Goal: Obtain resource: Download file/media

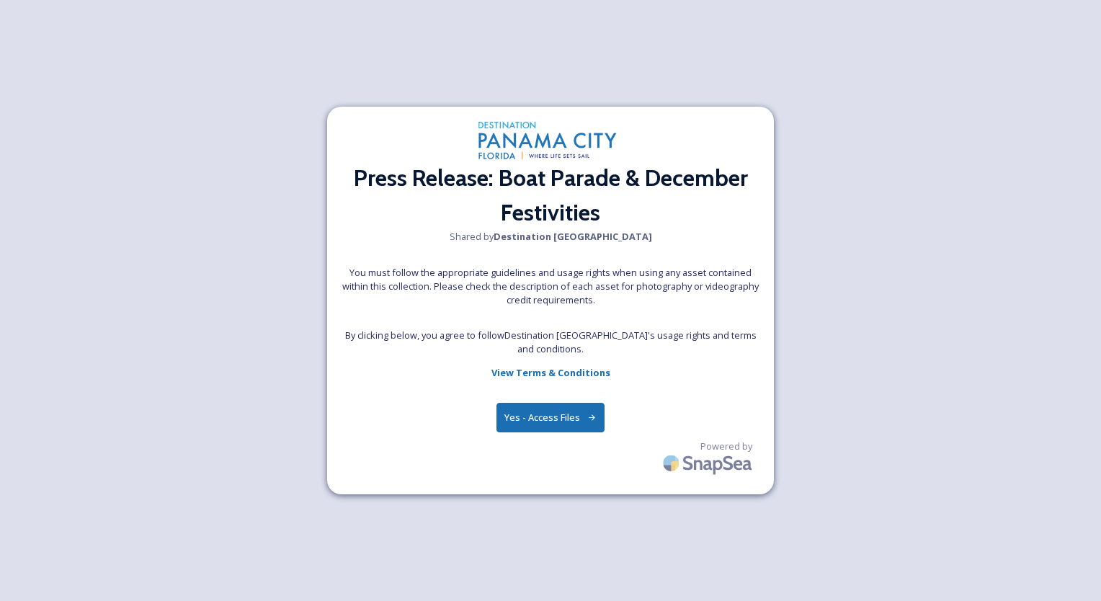
click at [540, 404] on button "Yes - Access Files" at bounding box center [550, 418] width 108 height 30
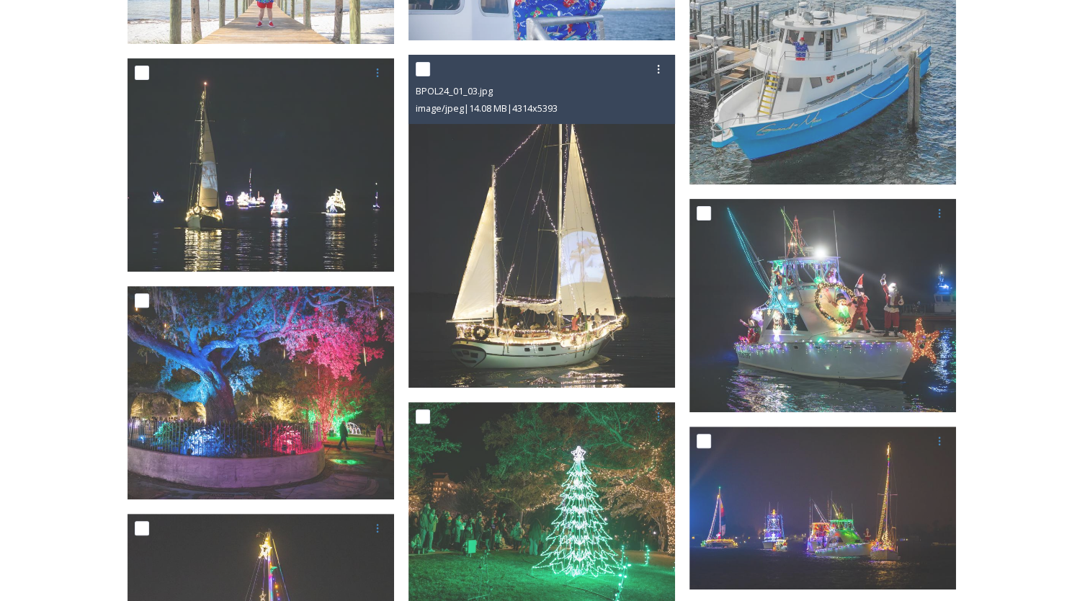
scroll to position [405, 0]
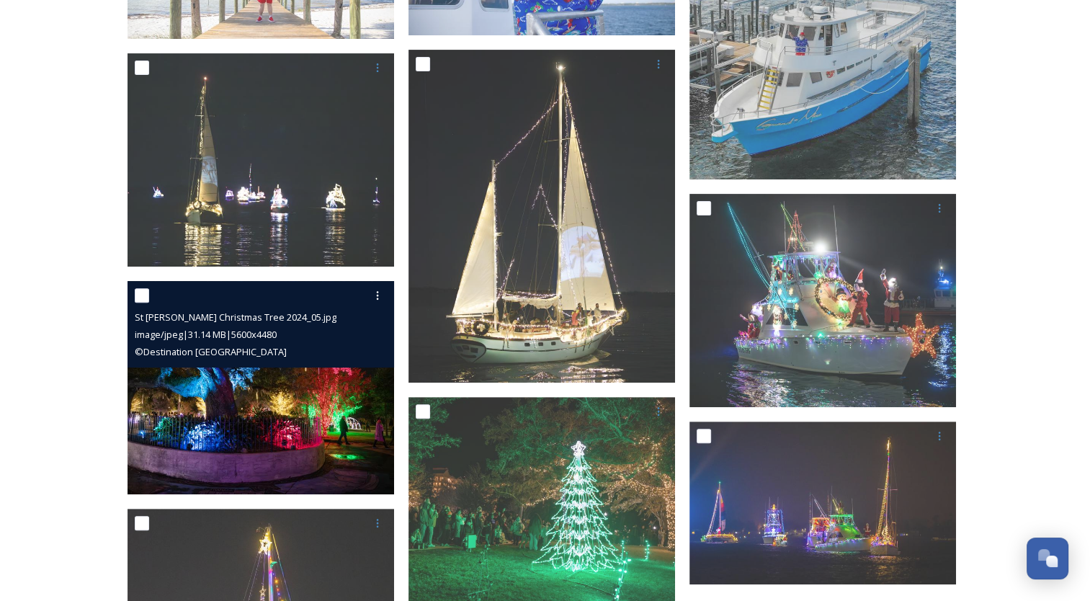
click at [257, 375] on img at bounding box center [261, 387] width 267 height 213
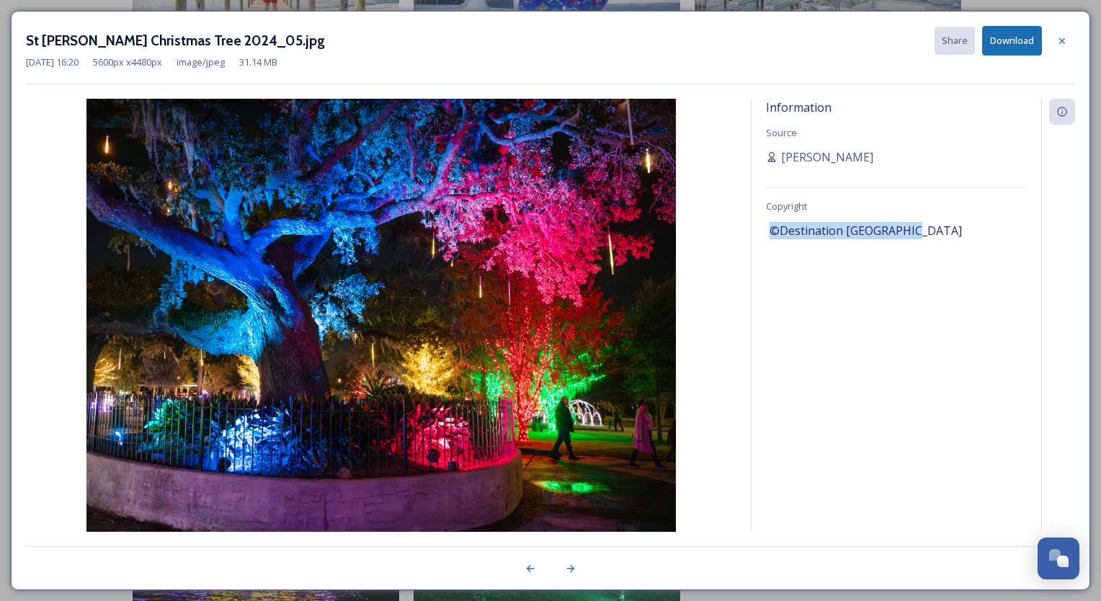
drag, startPoint x: 914, startPoint y: 230, endPoint x: 759, endPoint y: 230, distance: 154.2
click at [759, 230] on div "Information Source [PERSON_NAME] Copyright ©Destination [GEOGRAPHIC_DATA]" at bounding box center [897, 315] width 290 height 433
copy span "©Destination [GEOGRAPHIC_DATA]"
click at [538, 20] on div "St [PERSON_NAME] Christmas Tree 2024_05.jpg Share Download [DATE] 16:20 5600 px…" at bounding box center [550, 300] width 1079 height 579
click at [1066, 45] on icon at bounding box center [1062, 41] width 12 height 12
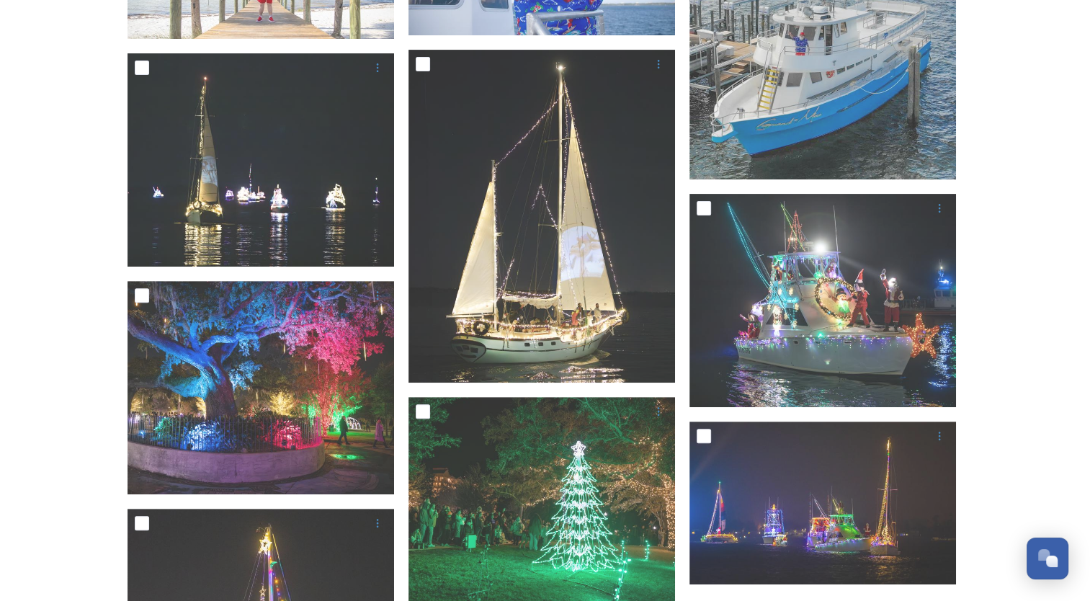
click at [75, 180] on div "Collection: Press Release: Boat Parade & December Festivities Shared by Destina…" at bounding box center [545, 329] width 1090 height 1469
